Goal: Task Accomplishment & Management: Use online tool/utility

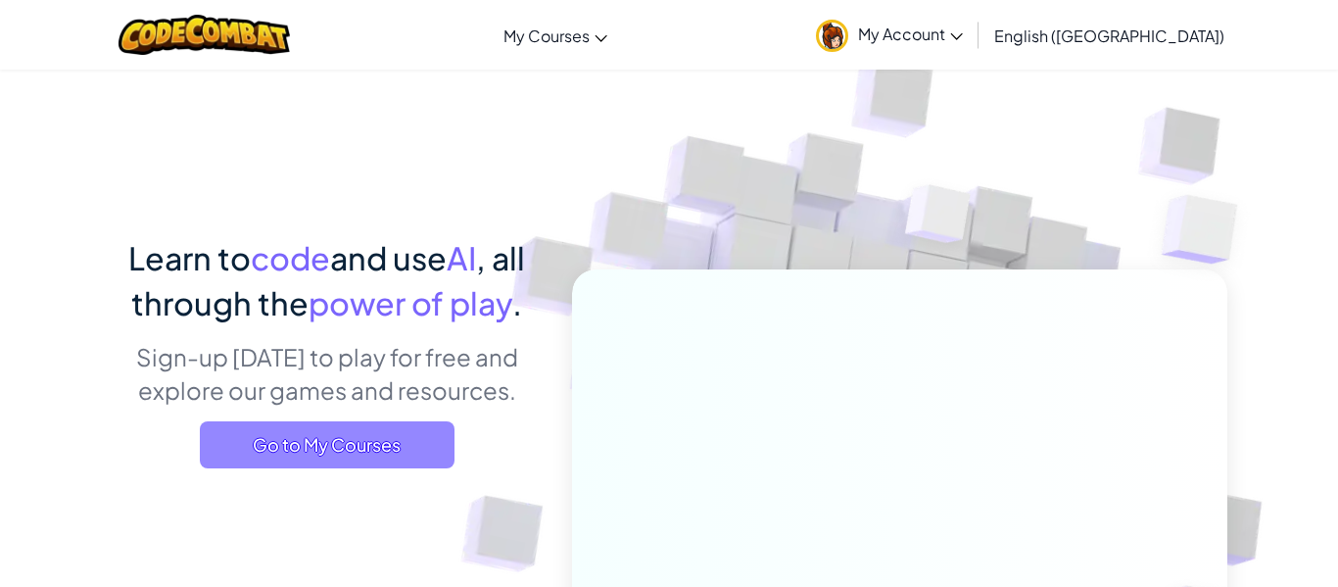
click at [409, 433] on span "Go to My Courses" at bounding box center [327, 444] width 255 height 47
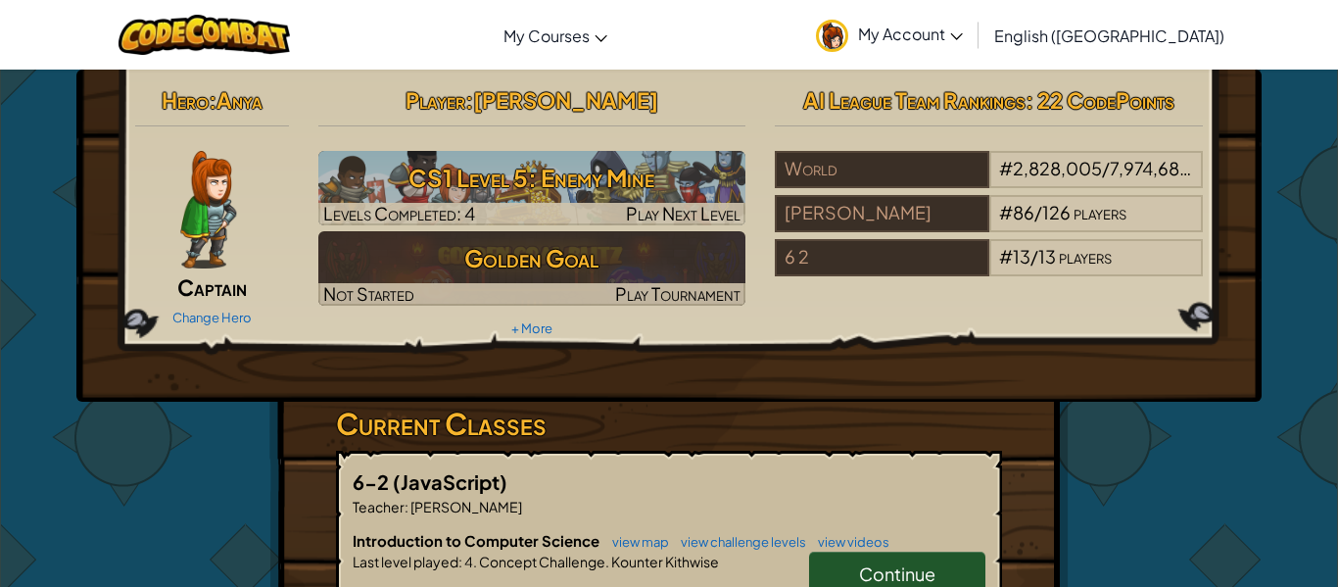
click at [877, 573] on span "Continue" at bounding box center [897, 573] width 76 height 23
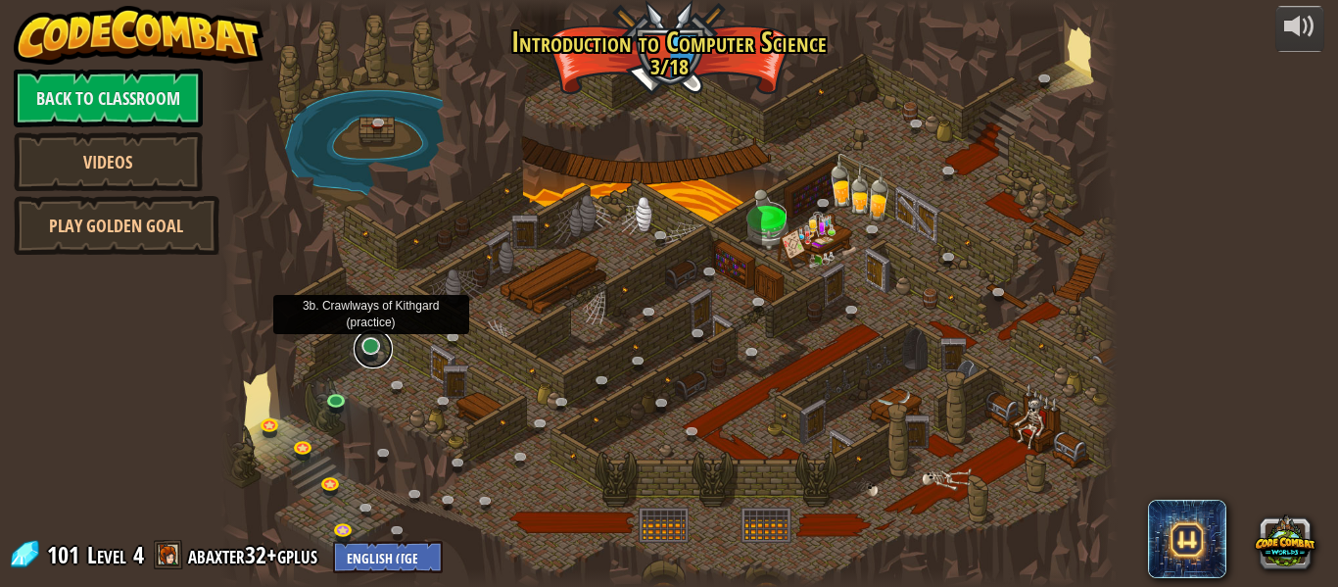
click at [364, 356] on link at bounding box center [373, 348] width 39 height 39
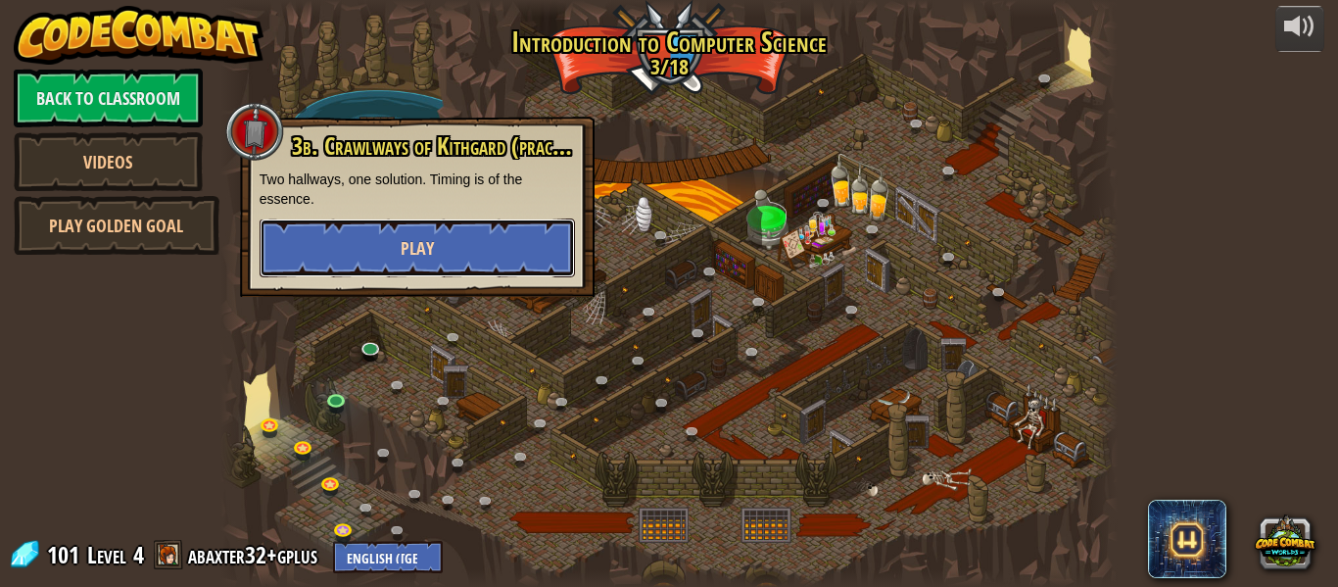
click at [440, 233] on button "Play" at bounding box center [417, 247] width 315 height 59
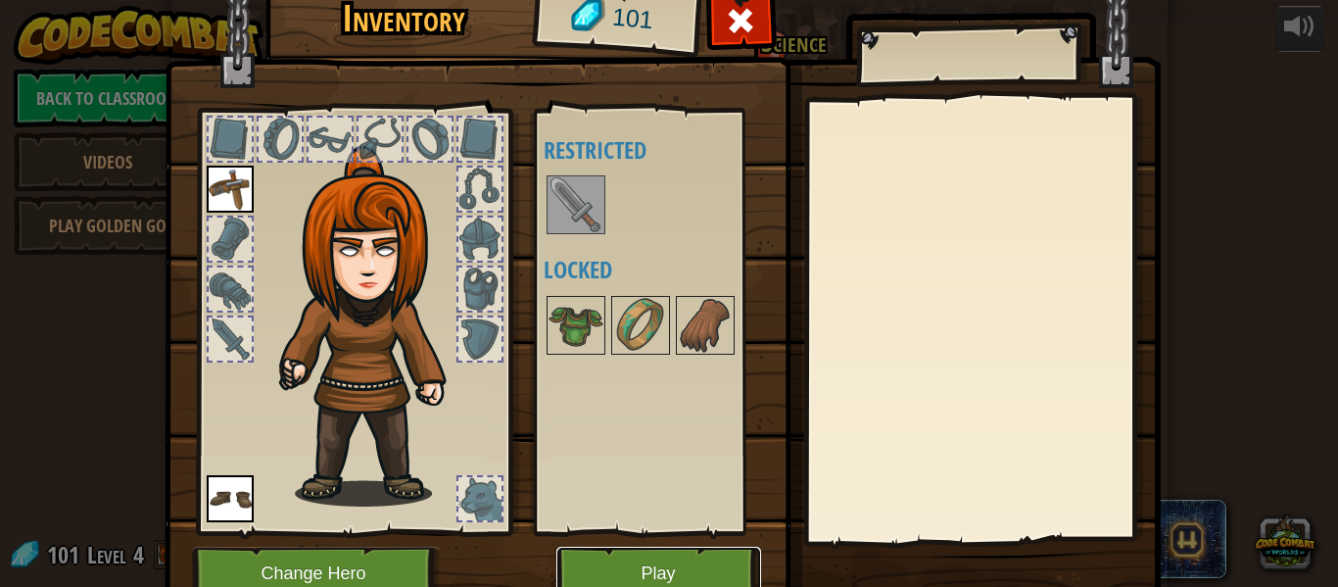
click at [701, 569] on button "Play" at bounding box center [658, 574] width 205 height 54
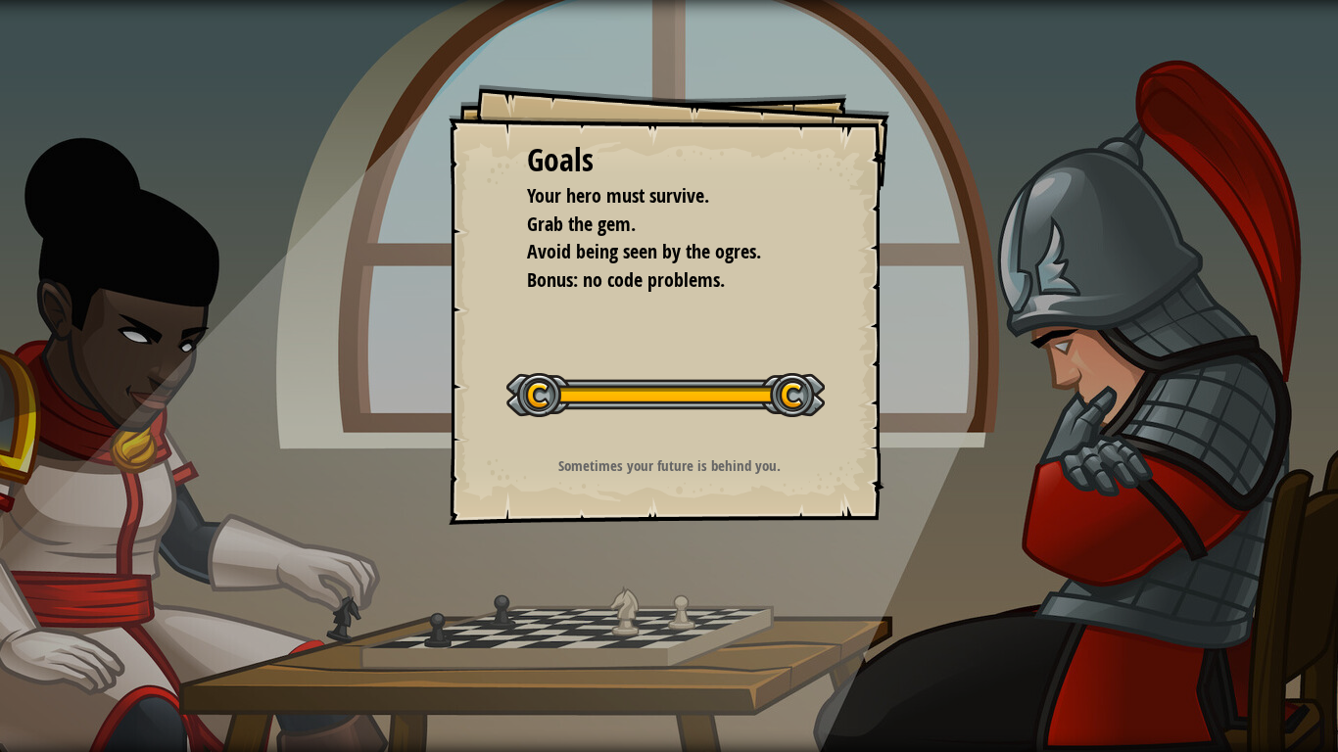
click at [922, 290] on div "Run Submit Done" at bounding box center [1044, 371] width 588 height 743
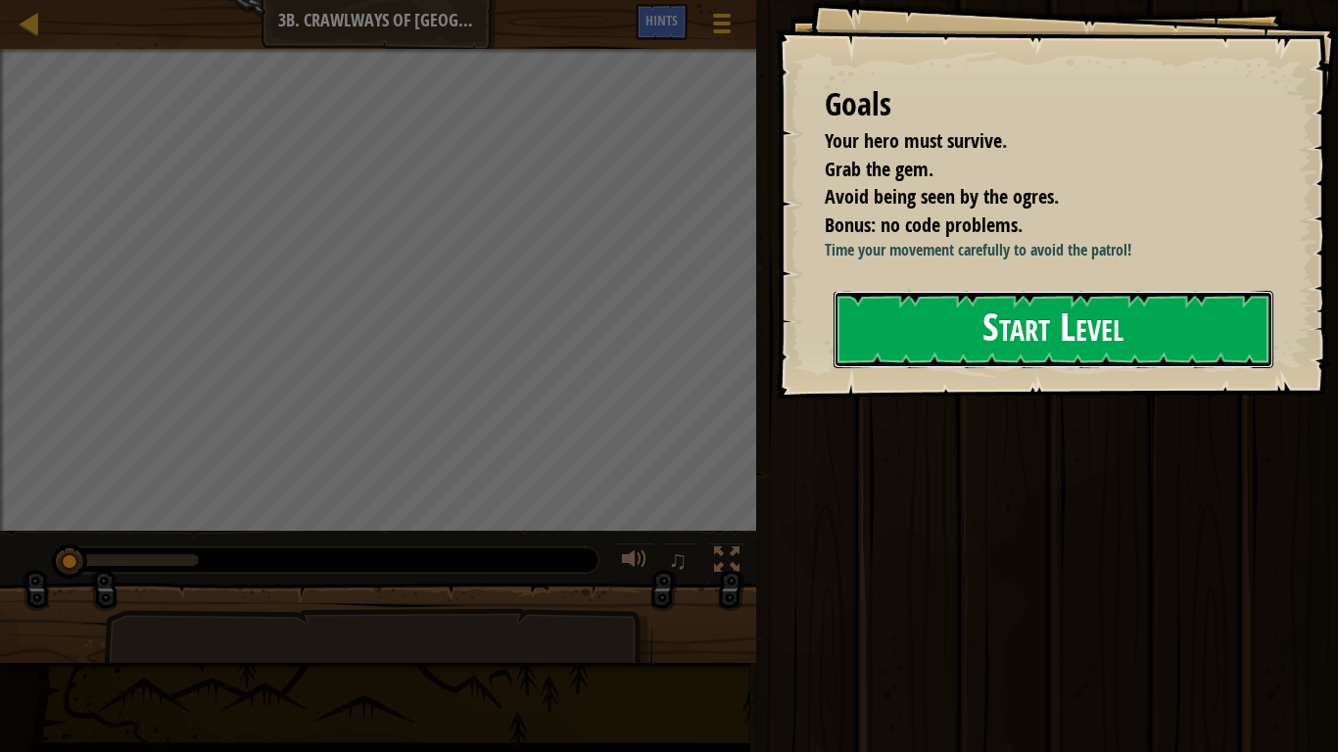
click at [910, 368] on button "Start Level" at bounding box center [1054, 329] width 440 height 77
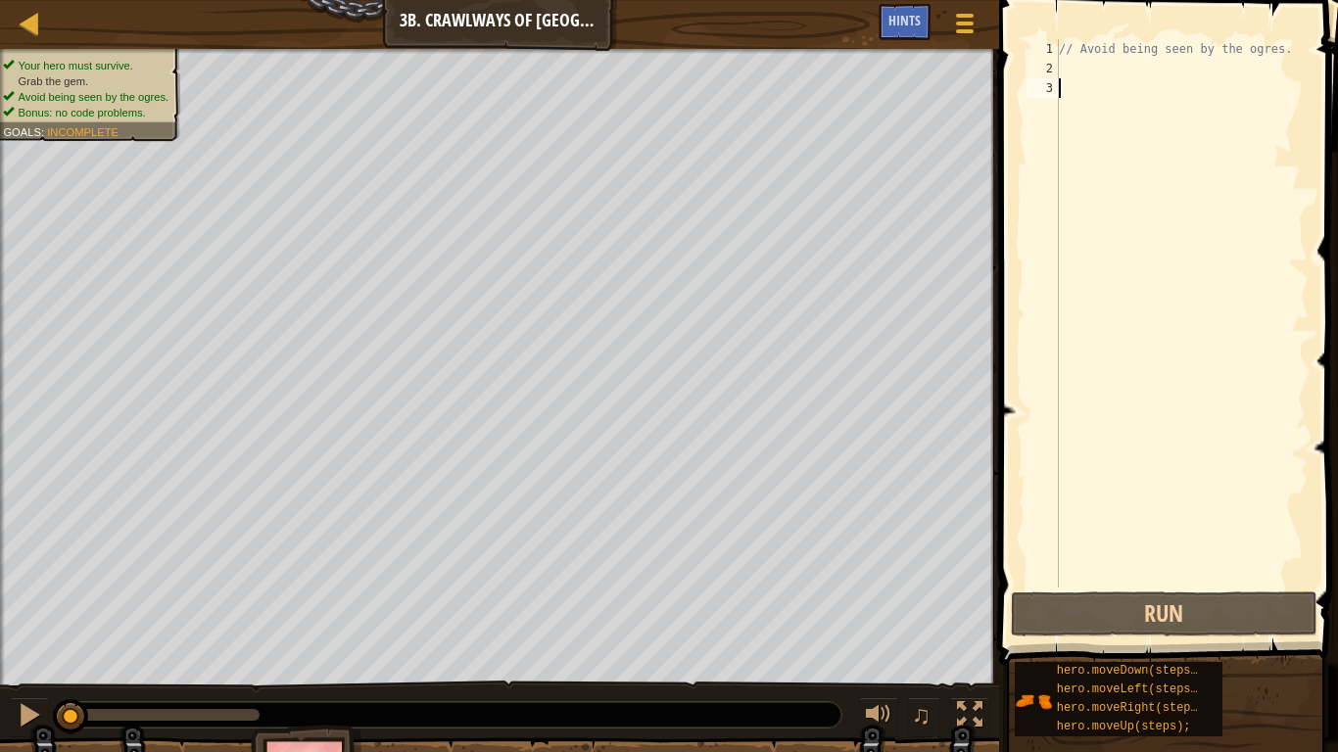
type textarea "r"
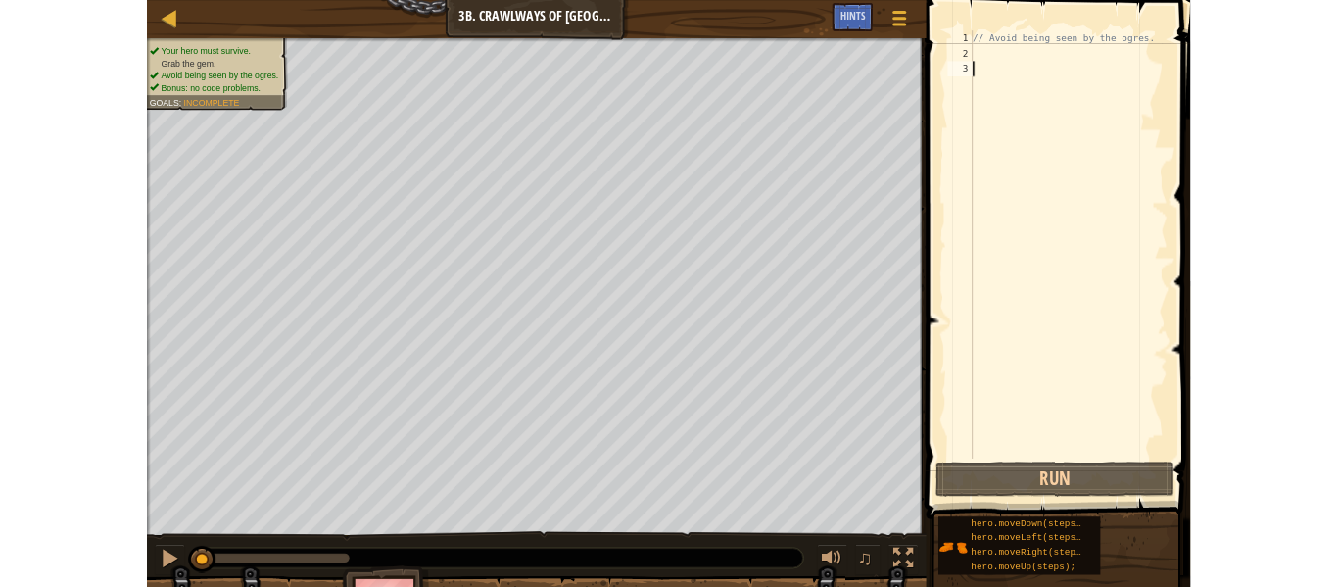
scroll to position [9, 0]
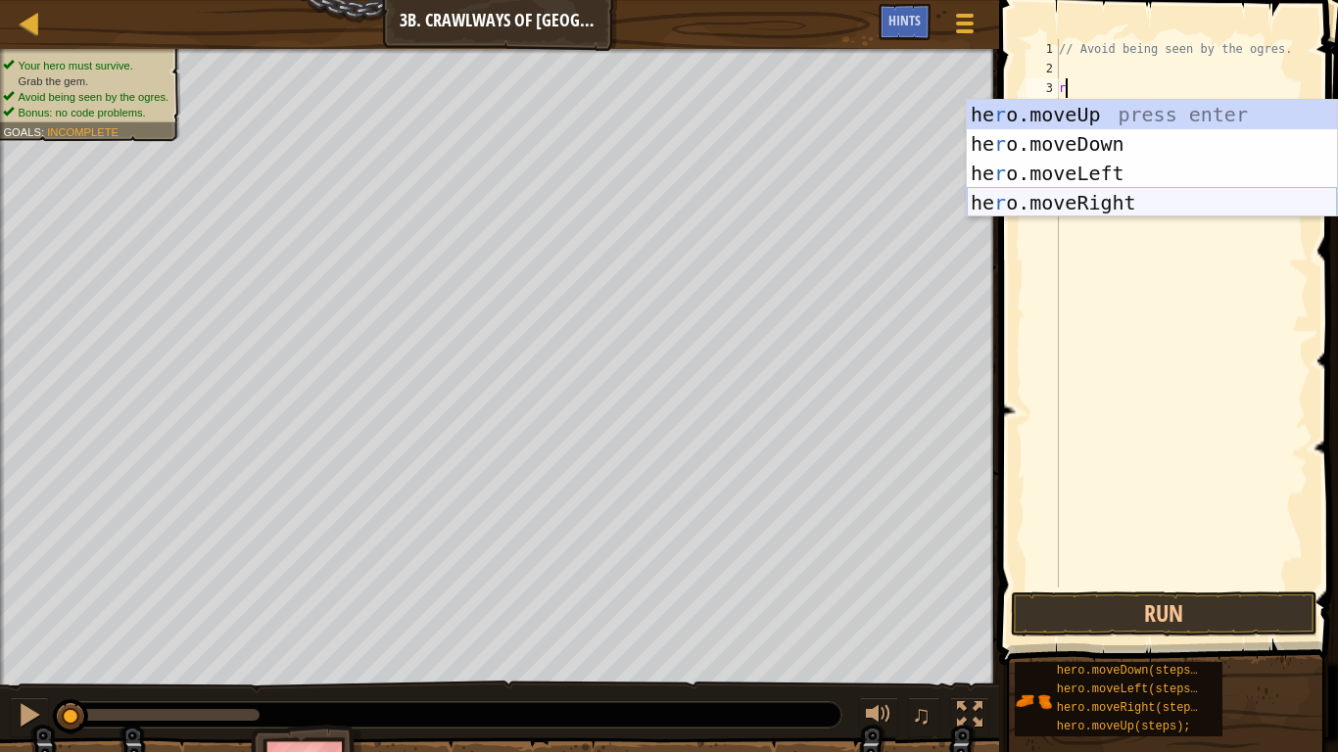
click at [1060, 213] on div "he r o.moveUp press enter he r o.moveDown press enter he r o.moveLeft press ent…" at bounding box center [1152, 188] width 370 height 176
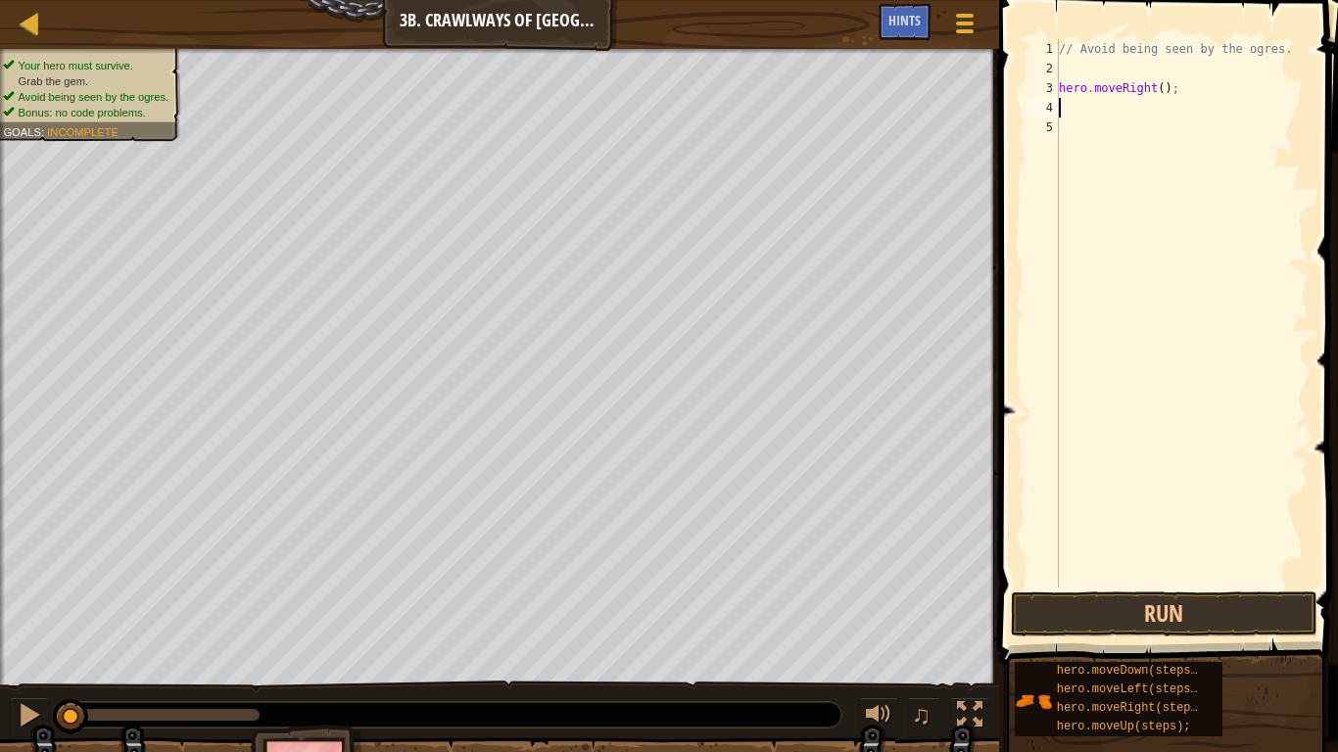
type textarea "u"
click at [36, 35] on div at bounding box center [30, 23] width 24 height 24
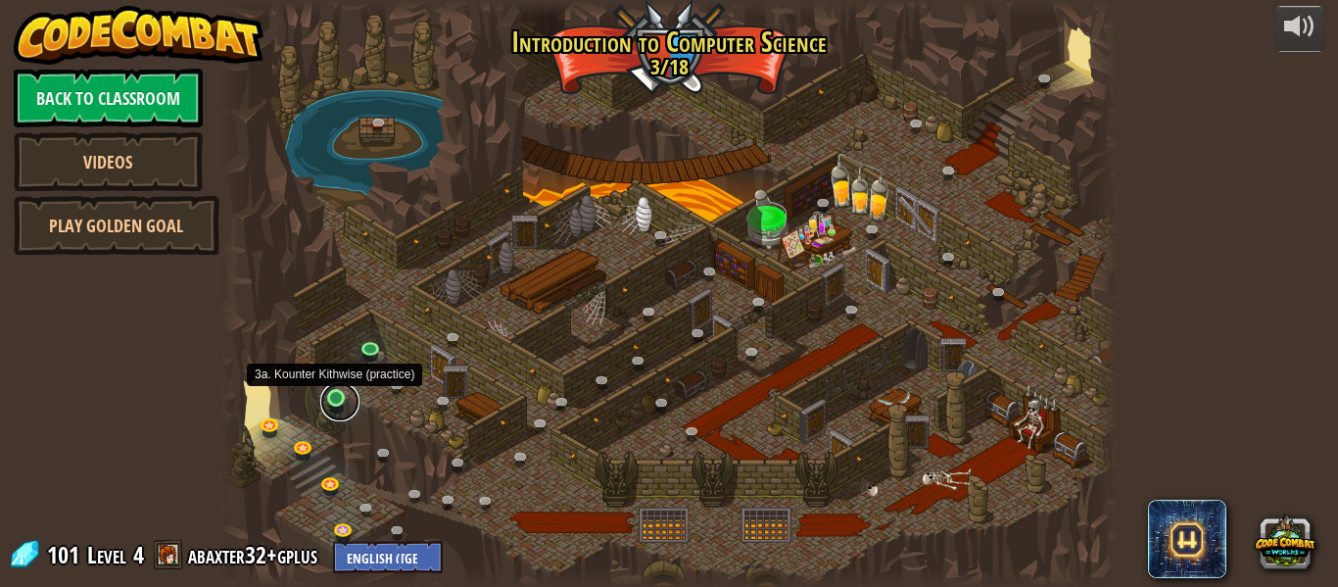
click at [336, 392] on link at bounding box center [339, 401] width 39 height 39
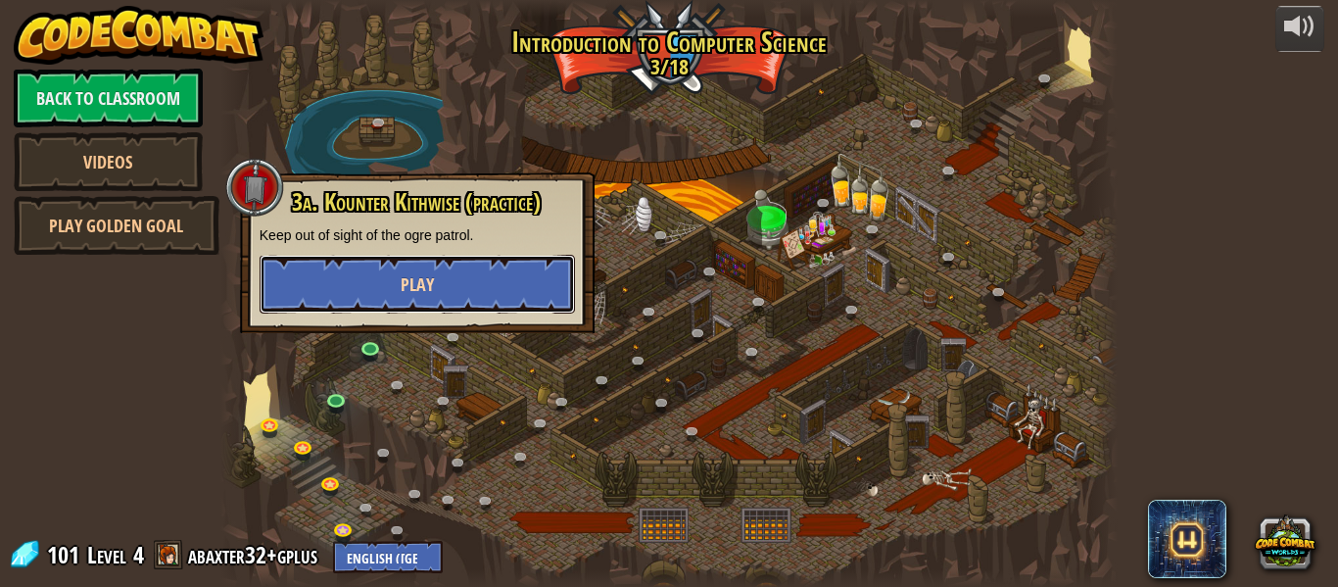
click at [399, 297] on button "Play" at bounding box center [417, 284] width 315 height 59
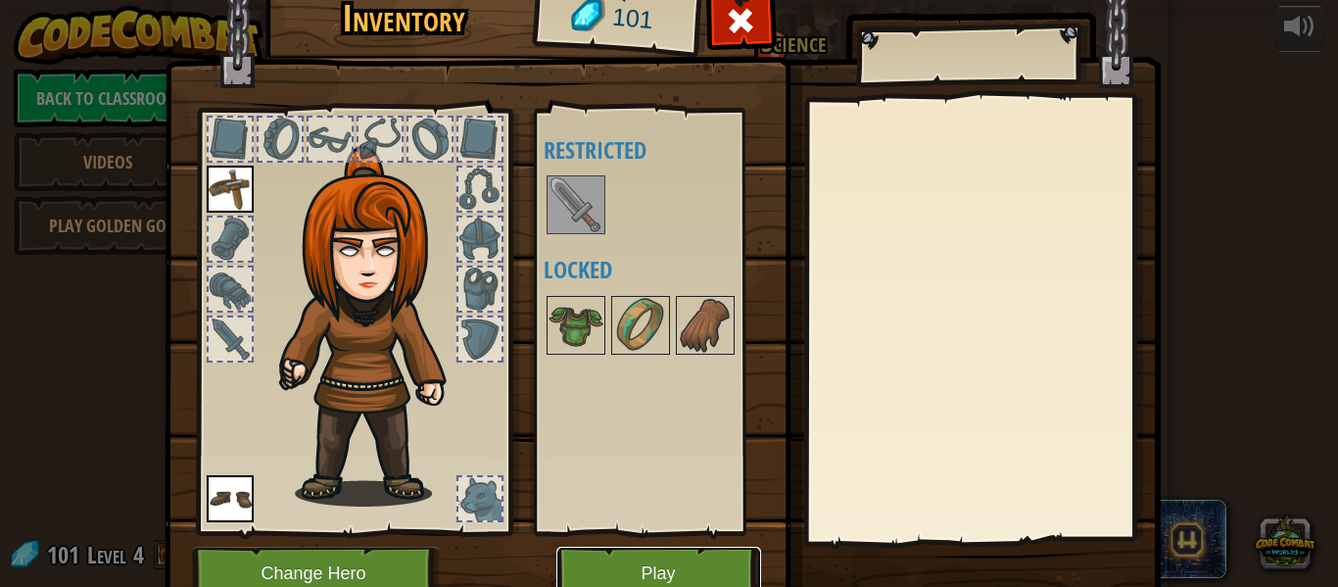
click at [650, 562] on button "Play" at bounding box center [658, 574] width 205 height 54
